Goal: Information Seeking & Learning: Learn about a topic

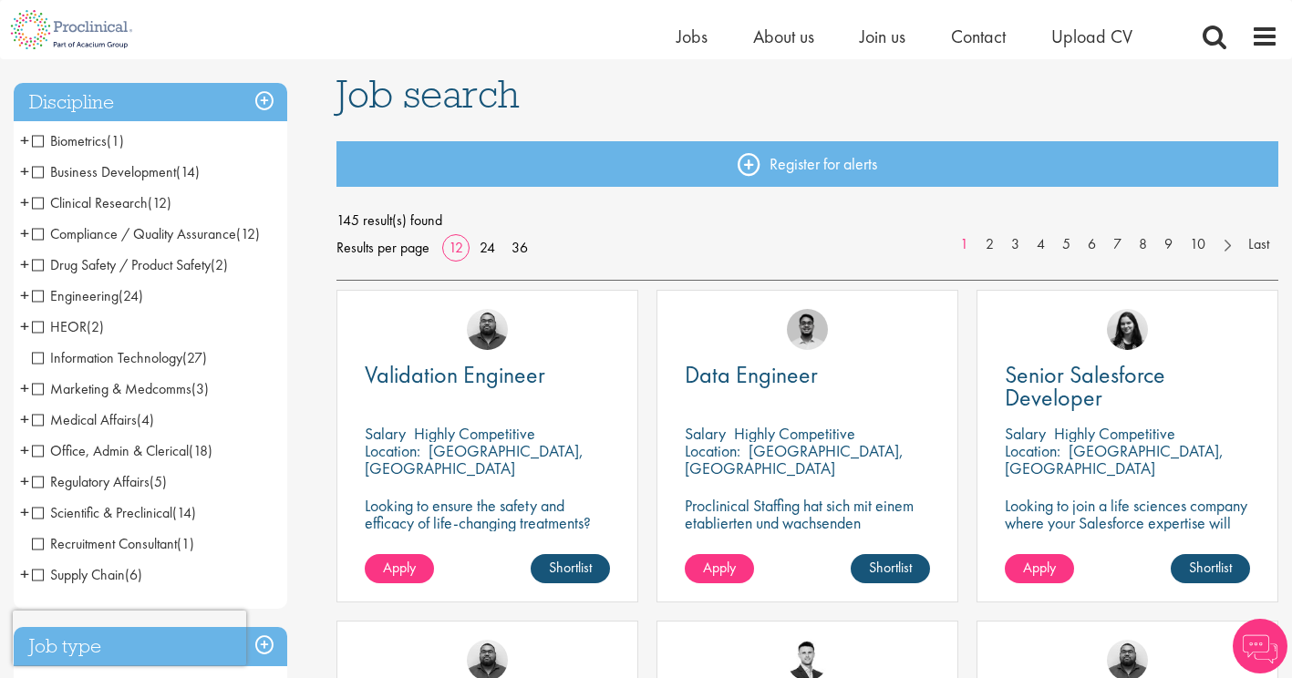
scroll to position [121, 0]
click at [86, 387] on span "Marketing & Medcomms" at bounding box center [112, 388] width 160 height 19
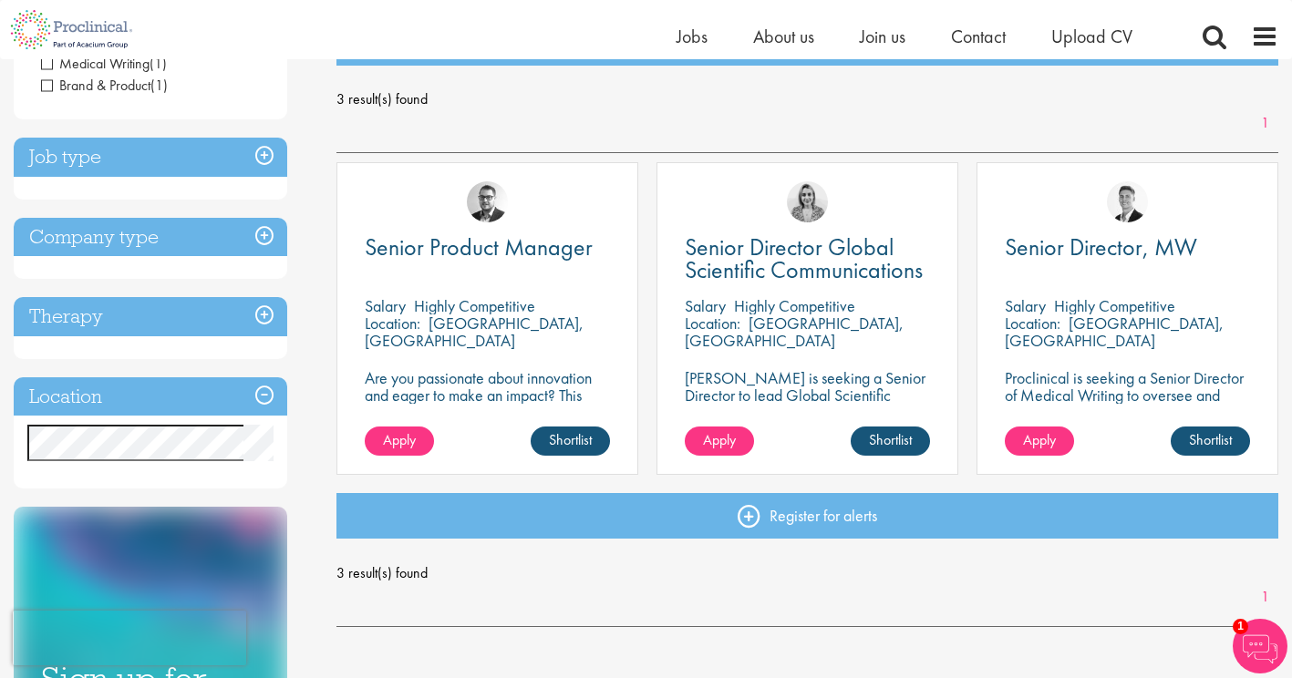
scroll to position [121, 0]
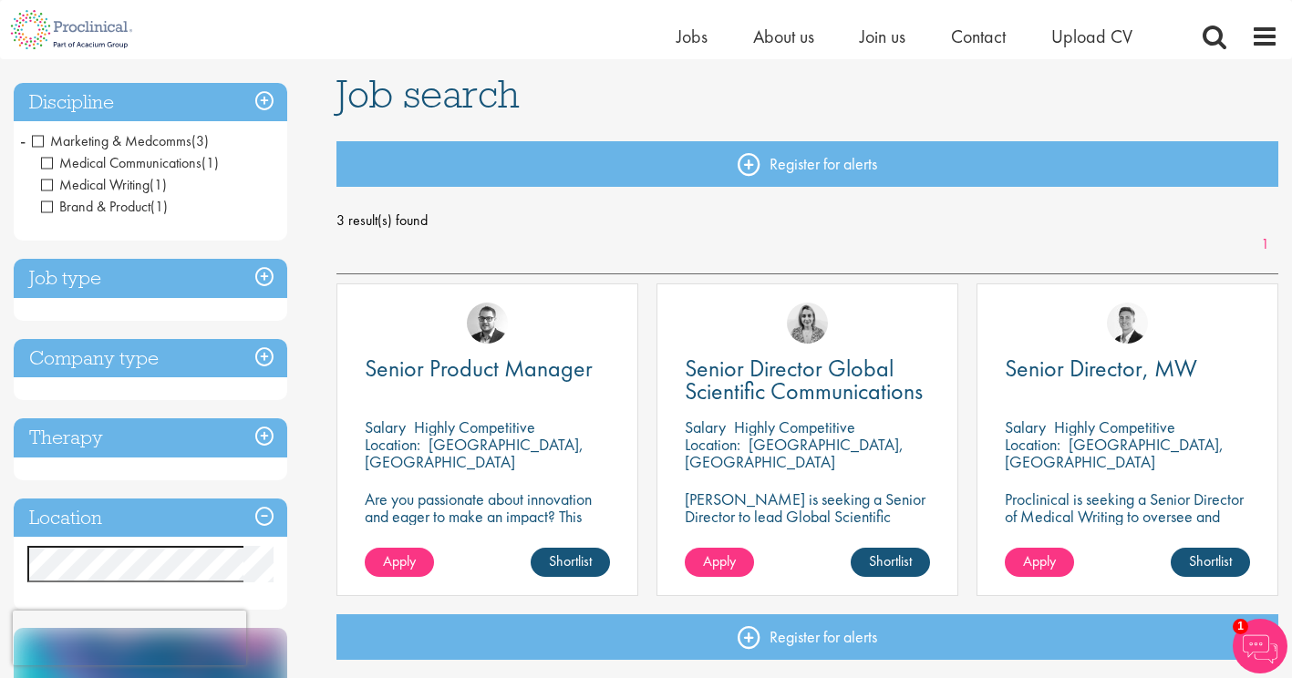
click at [254, 100] on h3 "Discipline" at bounding box center [151, 102] width 274 height 39
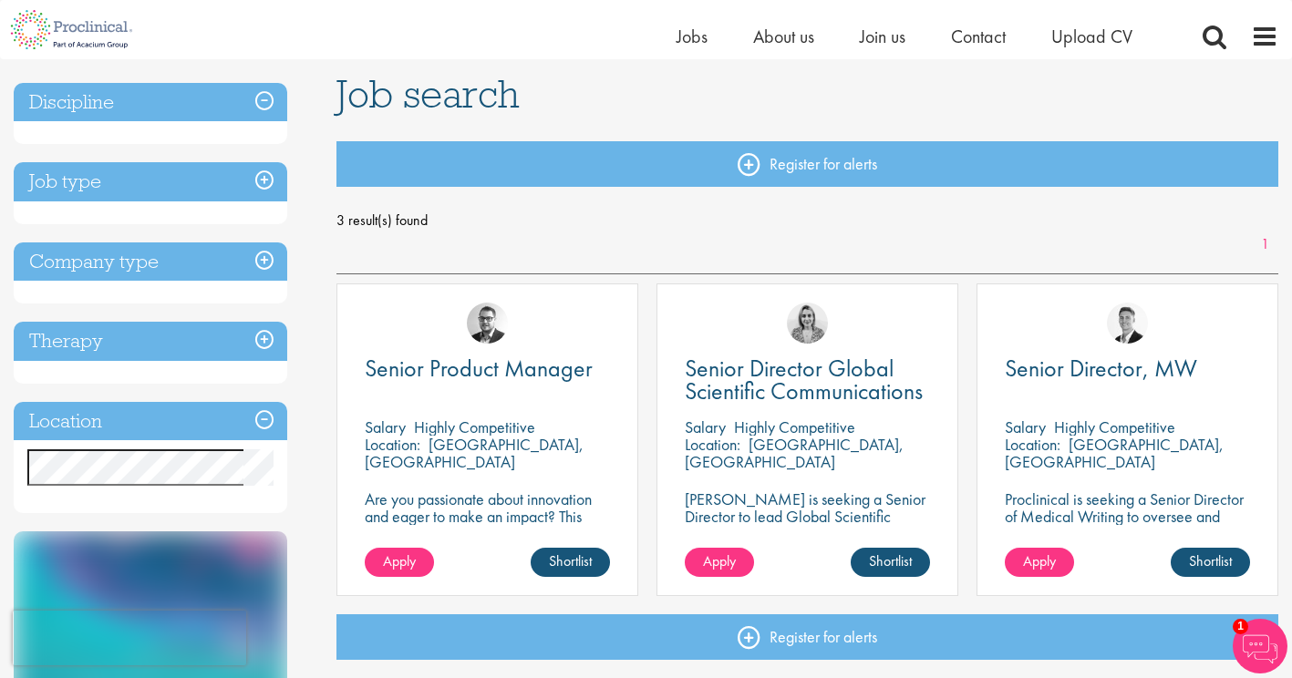
click at [254, 100] on h3 "Discipline" at bounding box center [151, 102] width 274 height 39
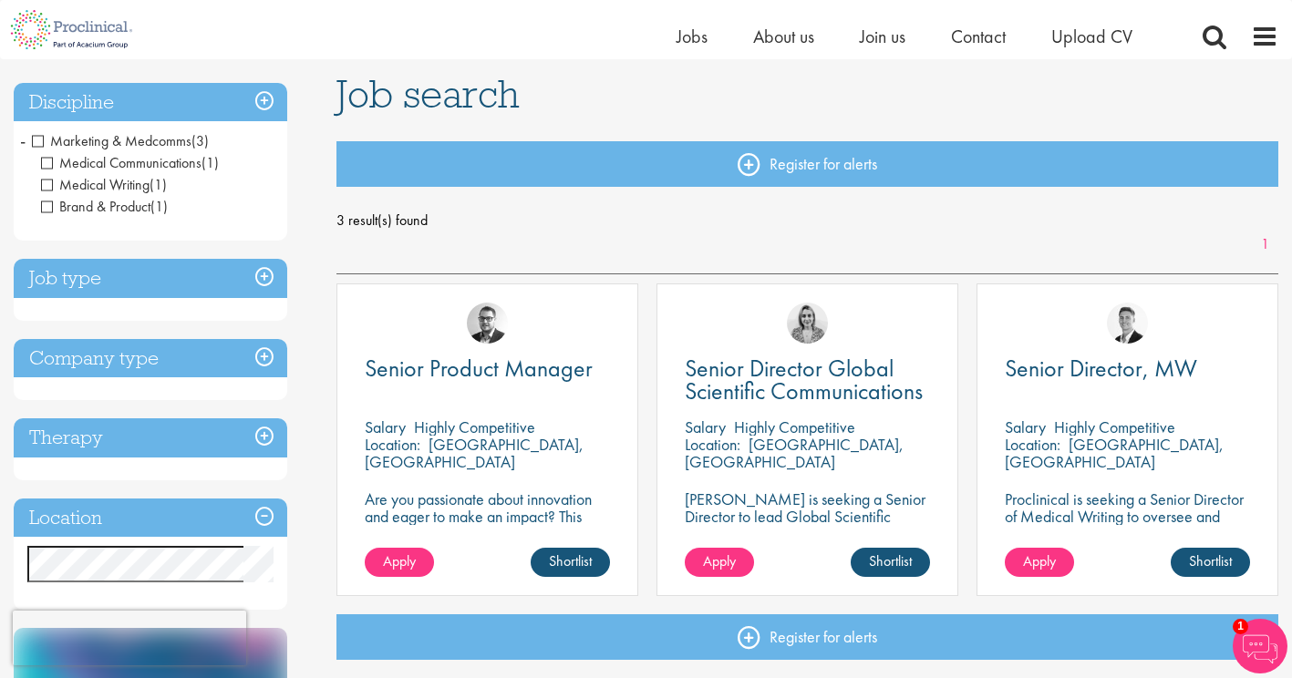
click at [18, 141] on li "Marketing & Medcomms (3) - + Medical Communications (1) Medical Writing (1) Bra…" at bounding box center [151, 174] width 274 height 97
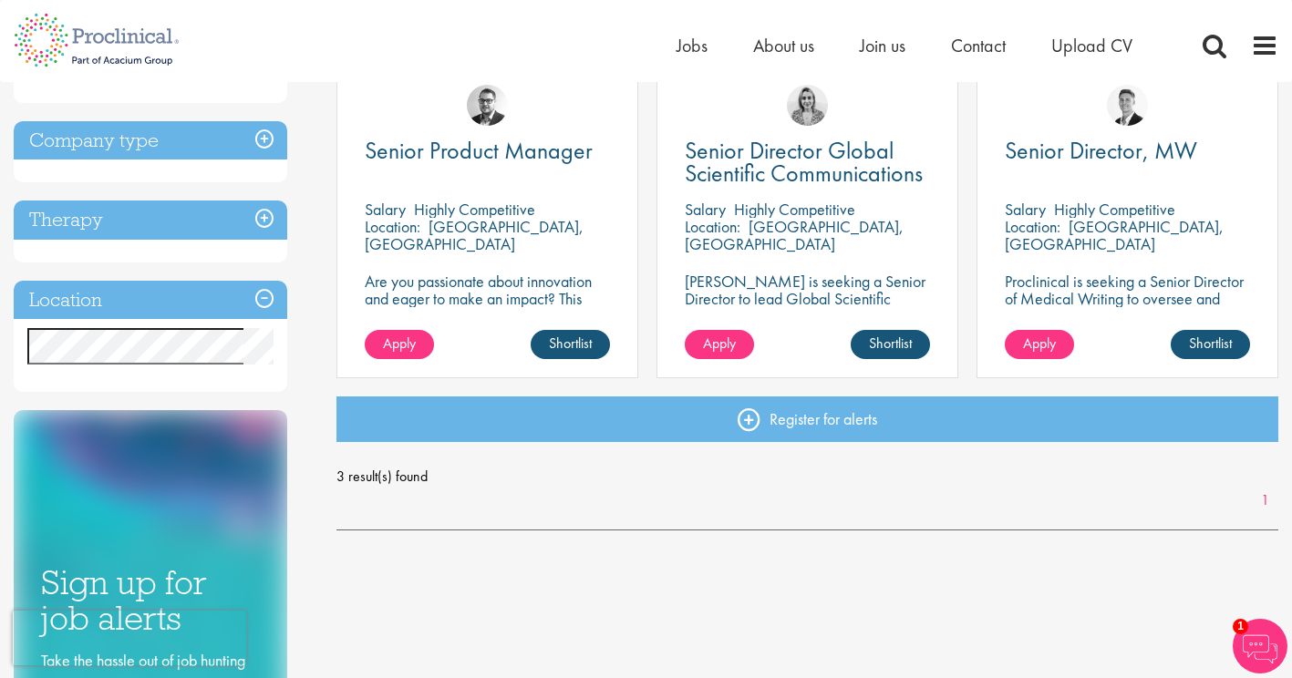
scroll to position [365, 0]
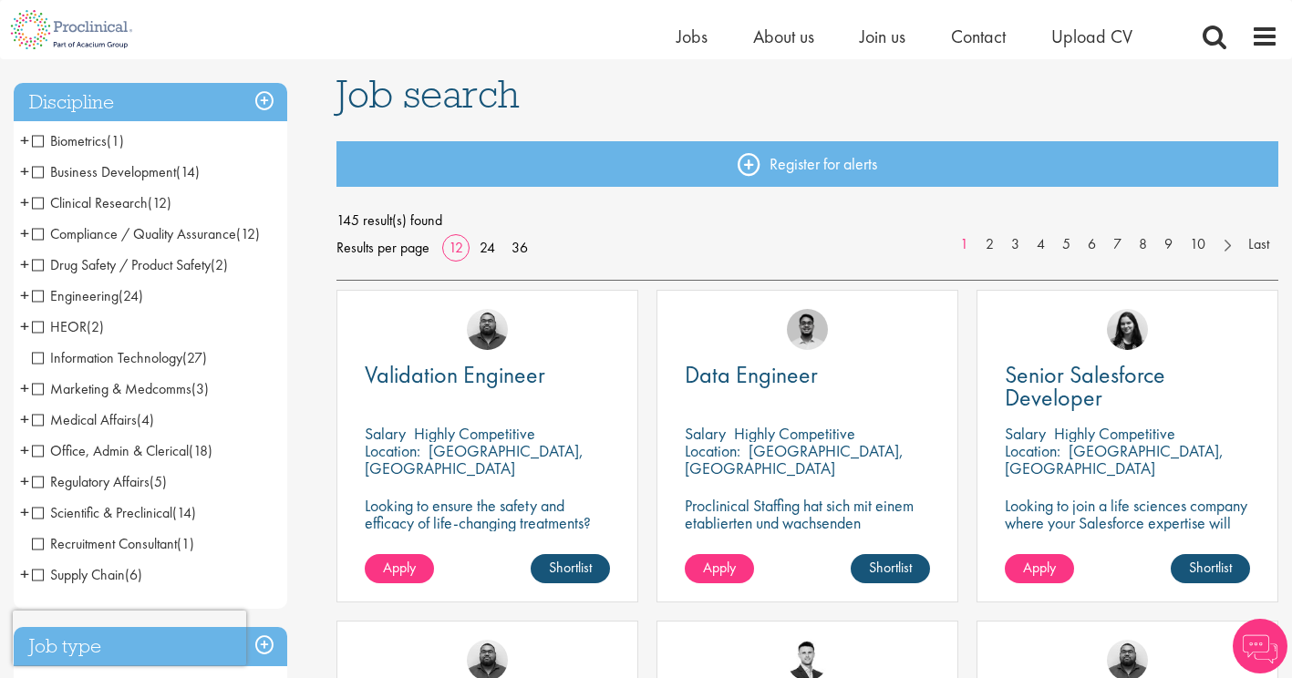
scroll to position [243, 0]
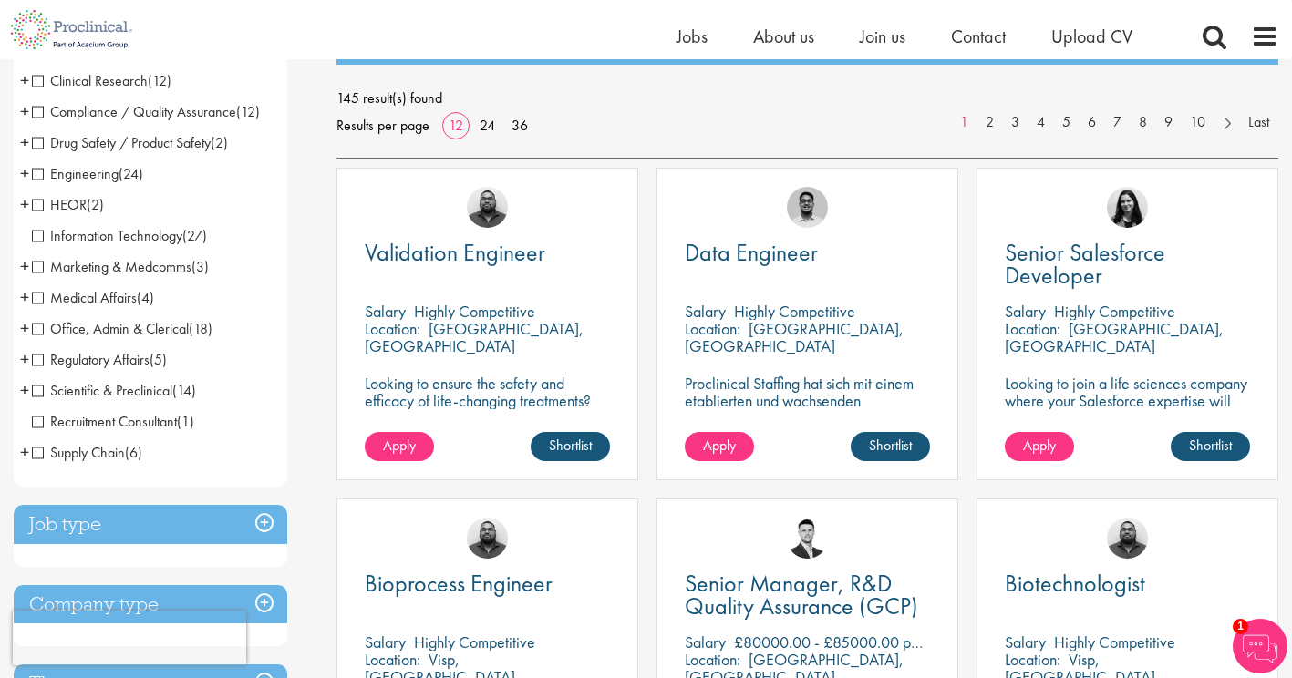
click at [312, 390] on div "Discipline Biometrics (1) - + Statistics (1) Business Development (14) - + Lice…" at bounding box center [161, 652] width 323 height 1401
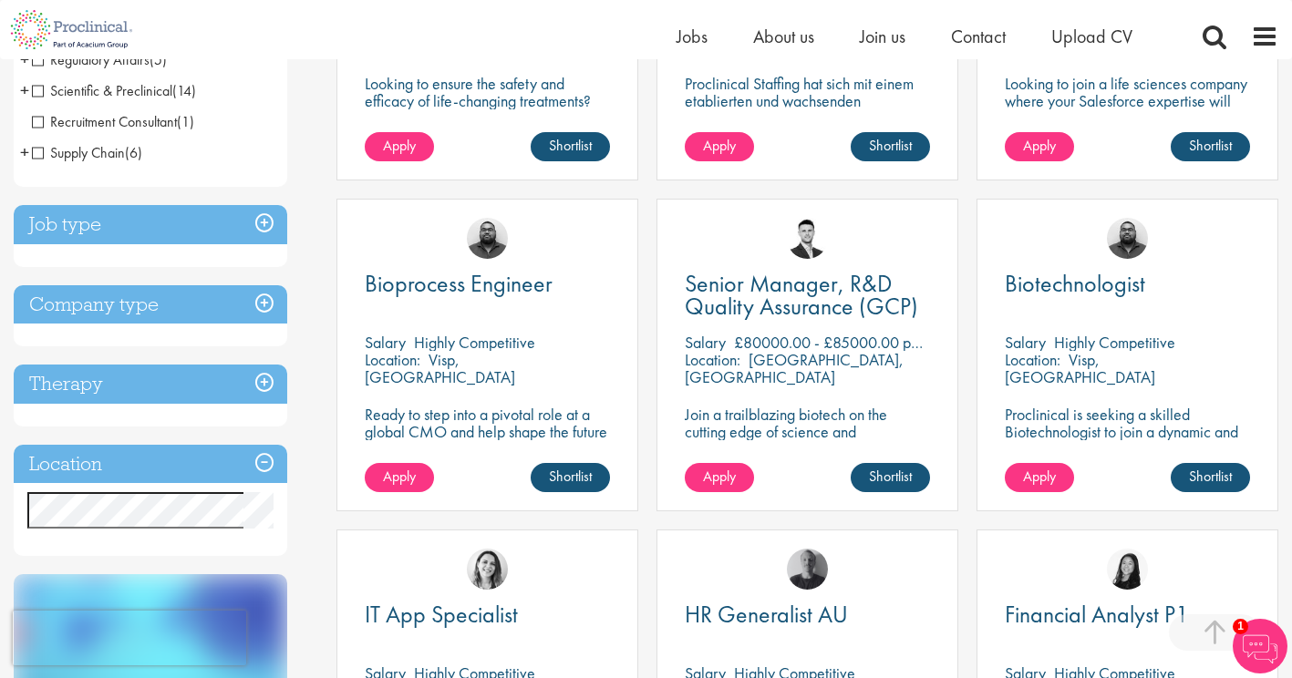
scroll to position [464, 0]
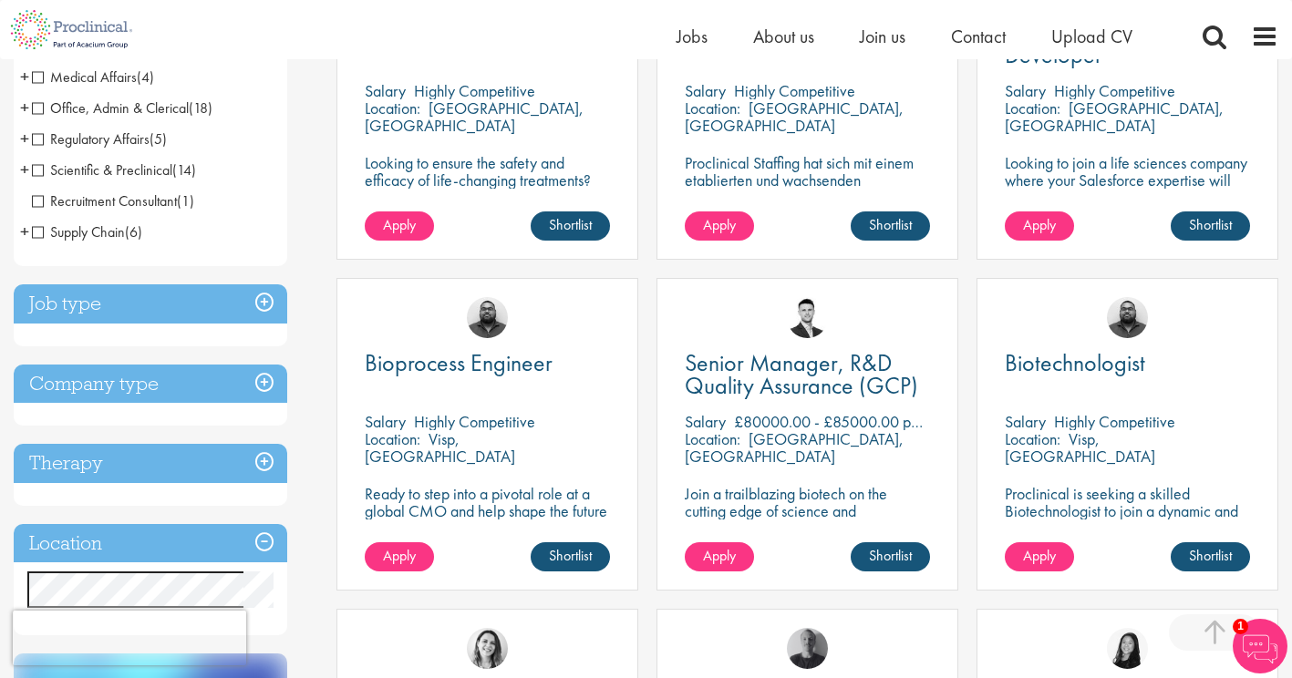
click at [274, 533] on h3 "Location" at bounding box center [151, 543] width 274 height 39
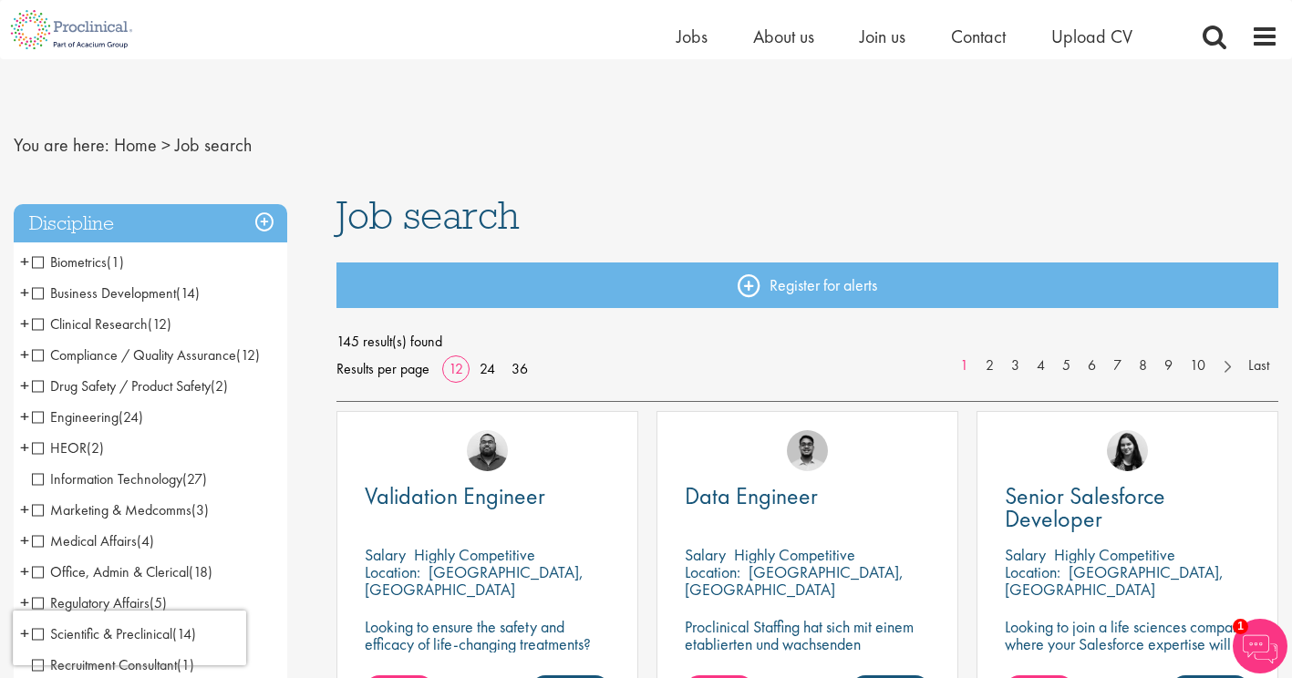
scroll to position [0, 0]
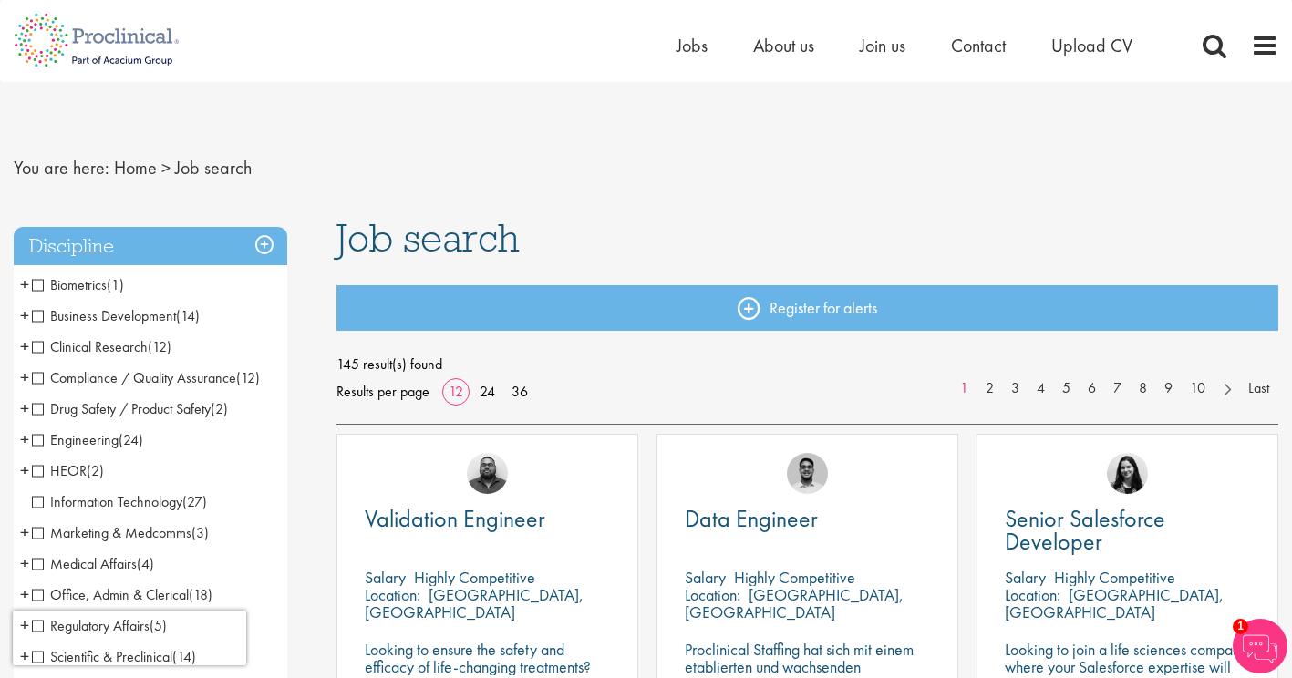
click at [358, 249] on span "Job search" at bounding box center [428, 237] width 183 height 49
